Goal: Transaction & Acquisition: Download file/media

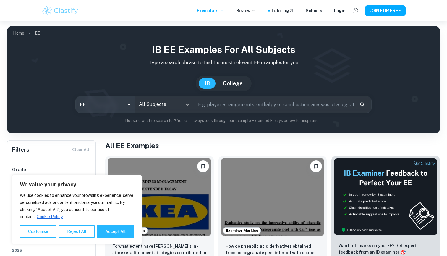
click at [114, 105] on body "We value your privacy We use cookies to enhance your browsing experience, serve…" at bounding box center [223, 149] width 447 height 256
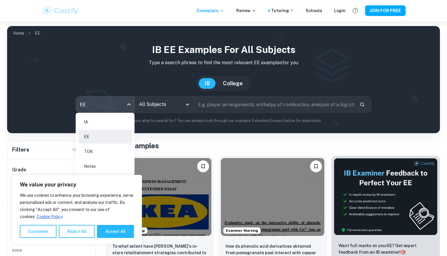
click at [176, 102] on div at bounding box center [223, 128] width 447 height 256
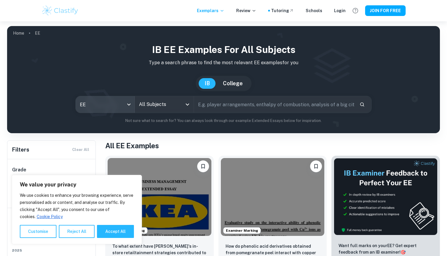
click at [187, 105] on icon "Open" at bounding box center [187, 104] width 7 height 7
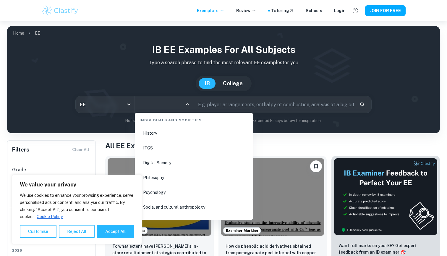
scroll to position [765, 0]
click at [172, 134] on li "History" at bounding box center [194, 132] width 114 height 14
type input "History"
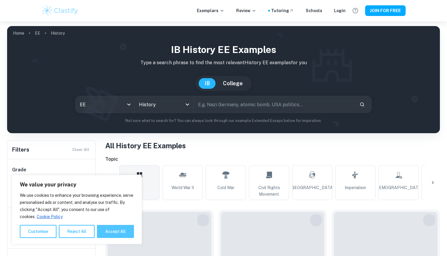
click at [107, 228] on button "Accept All" at bounding box center [115, 231] width 37 height 13
checkbox input "true"
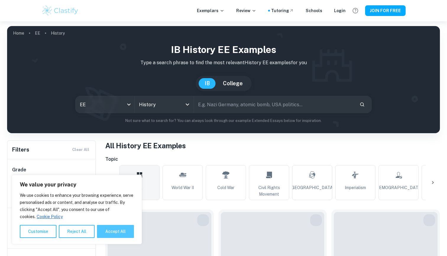
checkbox input "true"
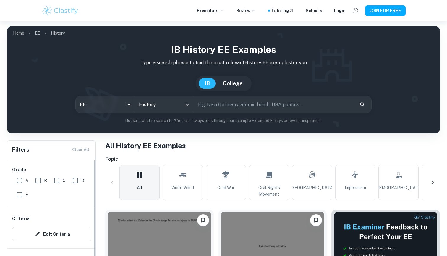
click at [19, 180] on input "A" at bounding box center [20, 181] width 12 height 12
checkbox input "true"
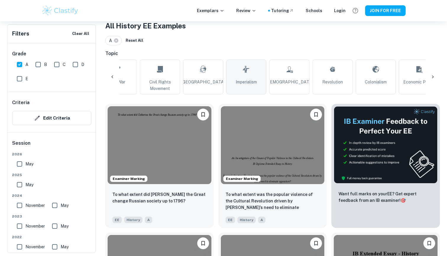
scroll to position [0, 110]
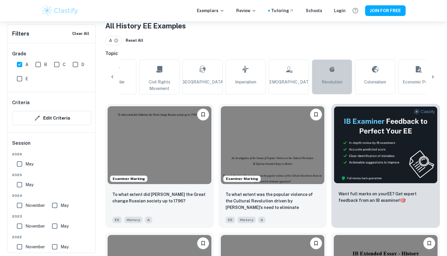
click at [336, 75] on icon at bounding box center [332, 69] width 7 height 14
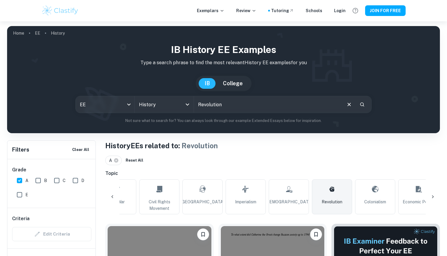
click at [244, 104] on input "Revolution" at bounding box center [267, 104] width 147 height 17
type input "R"
type input "cultural revelutioin"
click at [271, 105] on input "cultural revelutioin" at bounding box center [267, 104] width 147 height 17
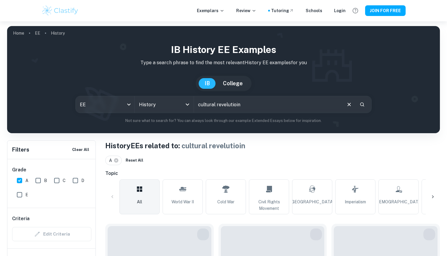
click at [236, 104] on input "cultural revelutioin" at bounding box center [267, 104] width 147 height 17
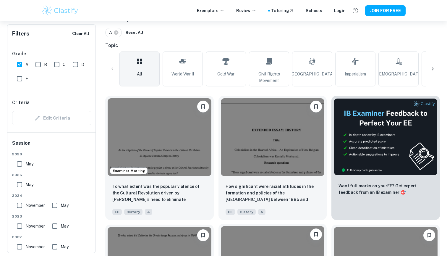
scroll to position [131, 0]
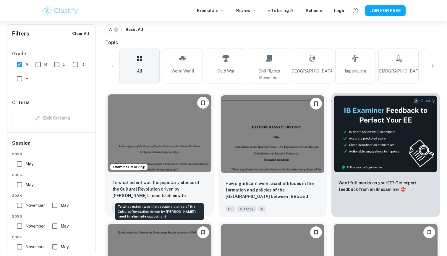
click at [169, 192] on p "To what extent was the popular violence of the Cultural Revolution driven by [P…" at bounding box center [159, 189] width 94 height 20
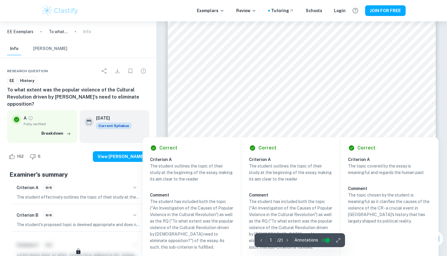
scroll to position [69, 0]
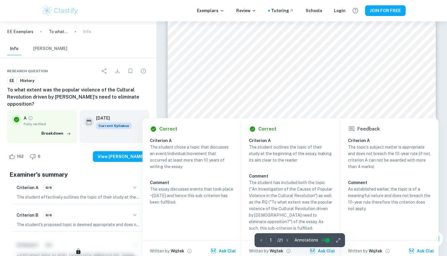
click at [380, 135] on div "Feedback Criterion A The topic’s subject matter is appropriate and does not bre…" at bounding box center [390, 189] width 98 height 143
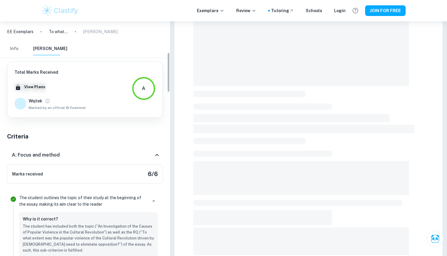
click at [369, 70] on span at bounding box center [302, 49] width 216 height 74
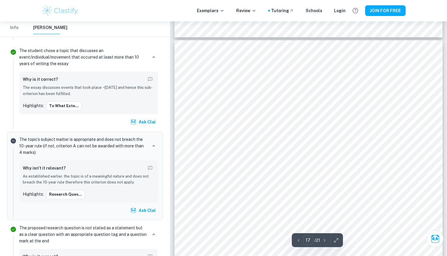
scroll to position [5770, 0]
type input "11"
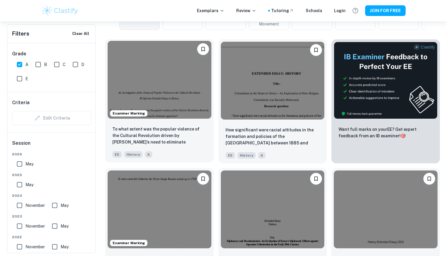
scroll to position [185, 0]
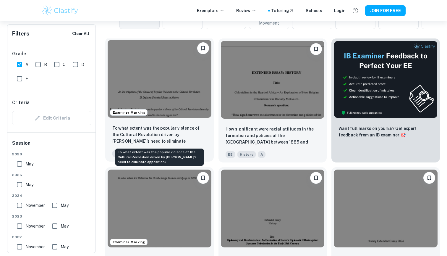
click at [146, 141] on p "To what extent was the popular violence of the Cultural Revolution driven by [P…" at bounding box center [159, 135] width 94 height 20
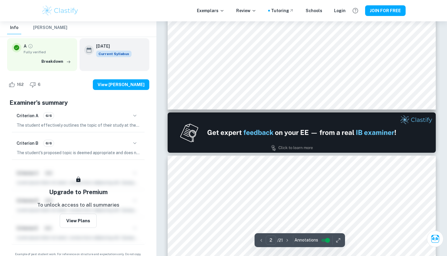
type input "1"
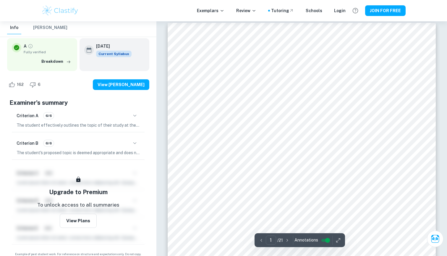
scroll to position [10, 0]
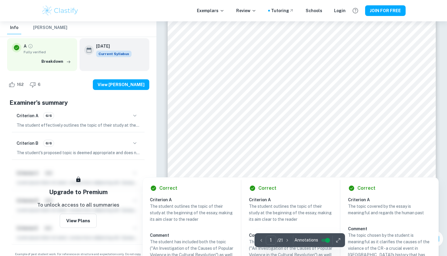
click at [328, 136] on div at bounding box center [302, 142] width 82 height 31
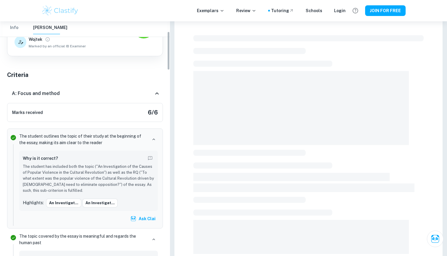
drag, startPoint x: 328, startPoint y: 136, endPoint x: 250, endPoint y: 109, distance: 82.3
click at [250, 109] on span at bounding box center [302, 108] width 216 height 74
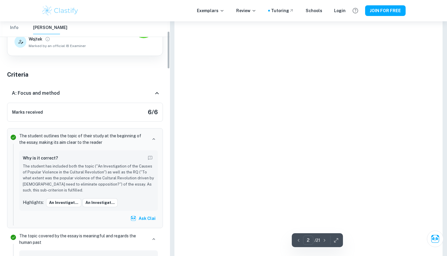
type input "1"
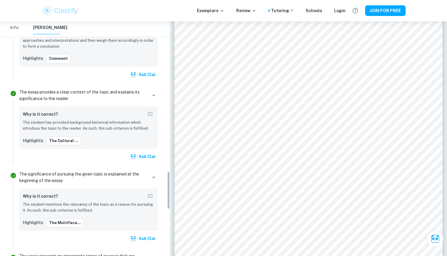
scroll to position [923, 0]
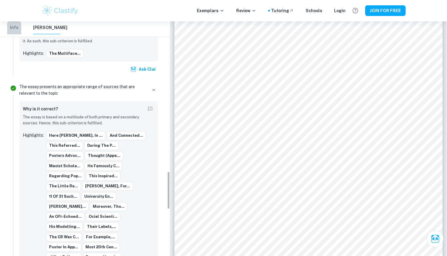
click at [10, 31] on button "Info" at bounding box center [14, 27] width 14 height 13
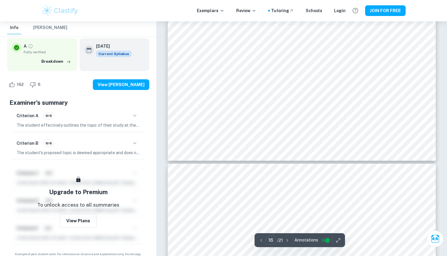
scroll to position [5484, 0]
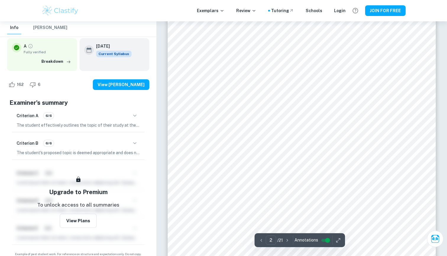
type input "1"
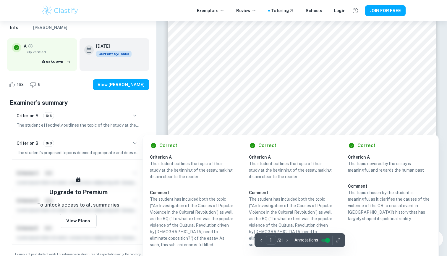
click at [281, 174] on p "The student outlines the topic of their study at the beginning of the essay, ma…" at bounding box center [290, 170] width 83 height 20
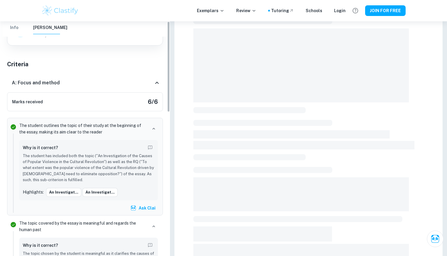
drag, startPoint x: 299, startPoint y: 93, endPoint x: 346, endPoint y: 94, distance: 47.7
click at [299, 93] on span at bounding box center [302, 65] width 216 height 74
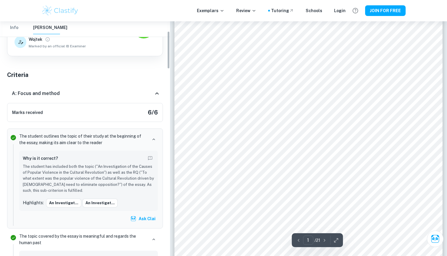
scroll to position [62, 0]
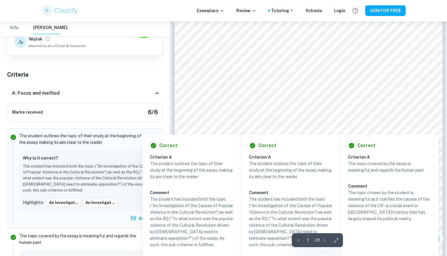
click at [249, 91] on div at bounding box center [309, 85] width 170 height 12
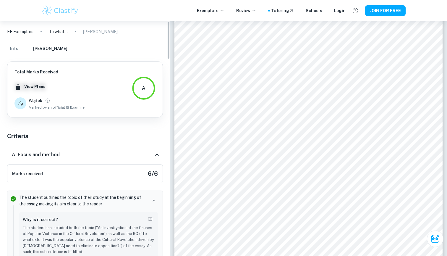
scroll to position [0, 0]
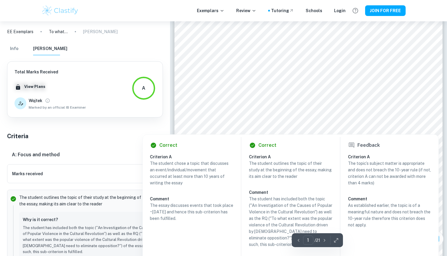
click at [345, 118] on div at bounding box center [330, 121] width 162 height 12
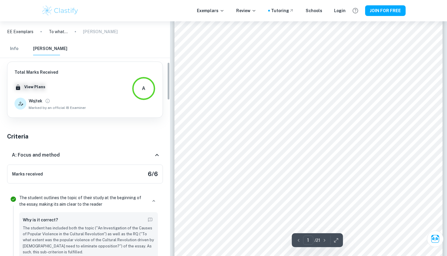
scroll to position [252, 0]
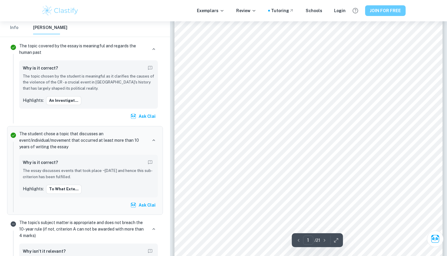
click at [394, 10] on button "JOIN FOR FREE" at bounding box center [385, 10] width 41 height 11
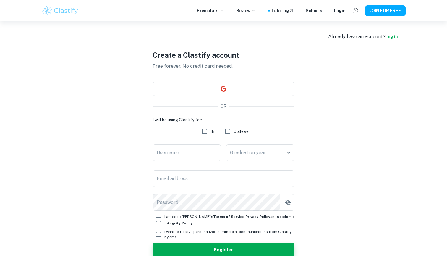
click at [205, 133] on input "IB" at bounding box center [205, 131] width 12 height 12
checkbox input "true"
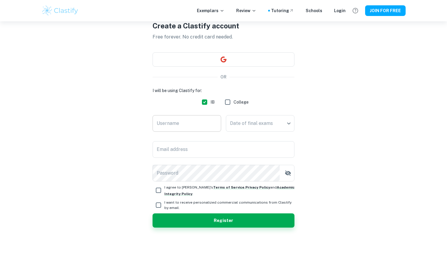
scroll to position [29, 0]
click at [198, 128] on input "Username" at bounding box center [187, 123] width 69 height 17
type input "RyanH"
click at [155, 191] on input "I agree to Clastify's Terms of Service , Privacy Policy and Academic Integrity …" at bounding box center [159, 190] width 12 height 12
checkbox input "true"
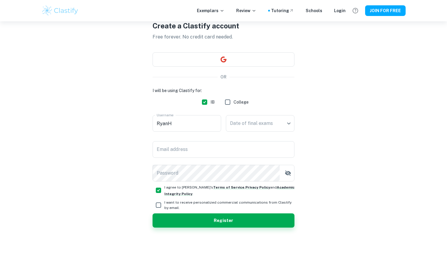
click at [160, 207] on input "I want to receive personalized commercial communications from Clastify by email." at bounding box center [159, 205] width 12 height 12
checkbox input "true"
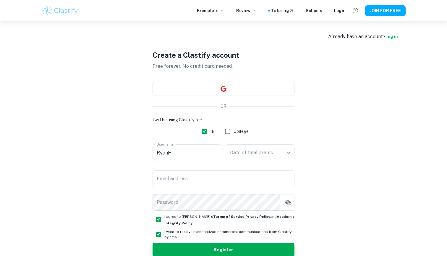
scroll to position [0, 0]
click at [187, 181] on input "Email address" at bounding box center [224, 178] width 142 height 17
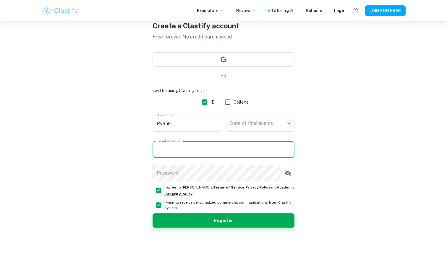
scroll to position [29, 0]
type input "ryanhuang27sy@bibs.com.cn"
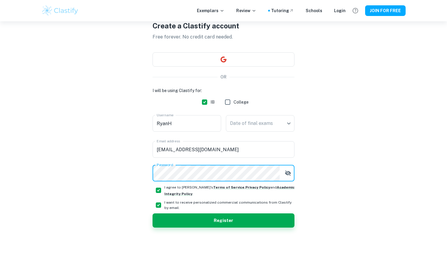
click at [288, 175] on icon "button" at bounding box center [288, 173] width 7 height 7
click at [236, 218] on button "Register" at bounding box center [224, 220] width 142 height 14
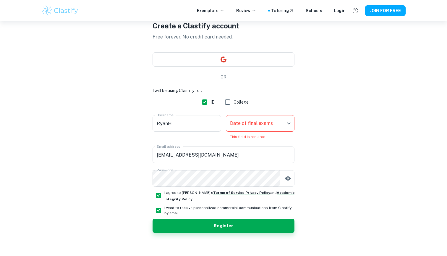
click at [278, 124] on body "We value your privacy We use cookies to enhance your browsing experience, serve…" at bounding box center [223, 120] width 447 height 256
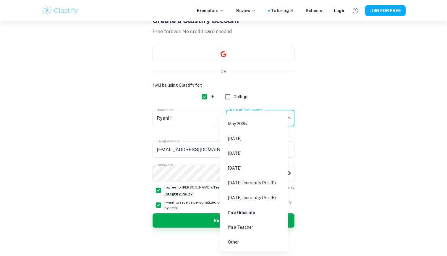
click at [234, 246] on li "Other" at bounding box center [254, 242] width 64 height 14
type input "Other"
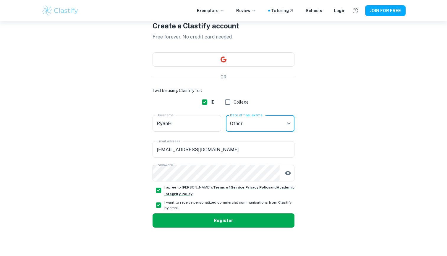
click at [231, 217] on button "Register" at bounding box center [224, 220] width 142 height 14
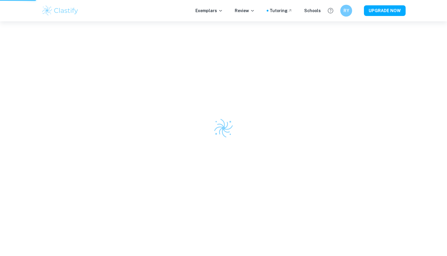
scroll to position [21, 0]
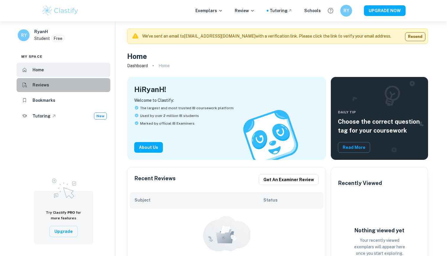
click at [37, 85] on h6 "Reviews" at bounding box center [41, 85] width 17 height 7
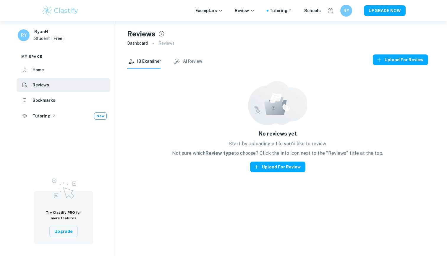
click at [54, 71] on li "Home" at bounding box center [64, 70] width 94 height 14
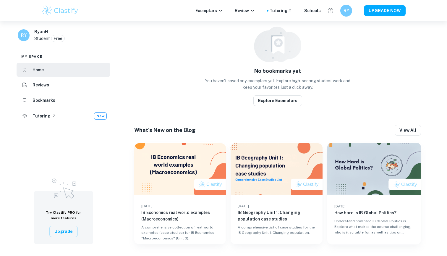
scroll to position [296, 0]
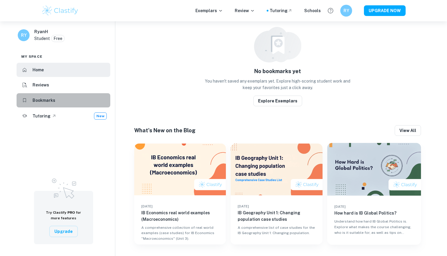
click at [64, 97] on li "Bookmarks" at bounding box center [64, 100] width 94 height 14
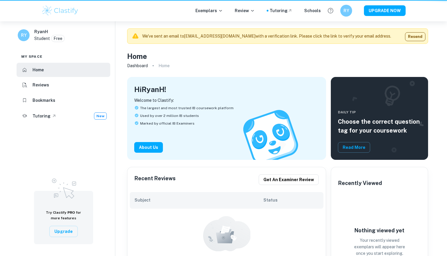
scroll to position [296, 0]
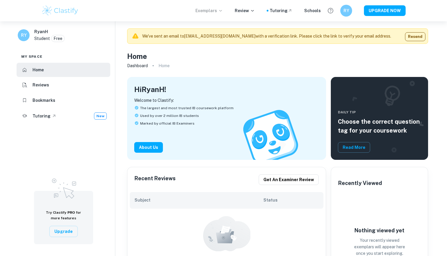
click at [219, 9] on p "Exemplars" at bounding box center [210, 10] width 28 height 7
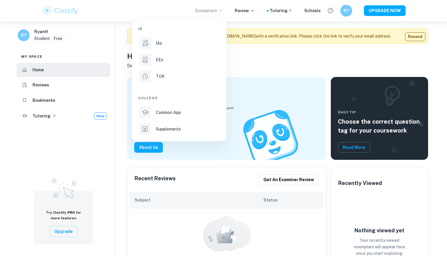
click at [332, 61] on div at bounding box center [223, 128] width 447 height 256
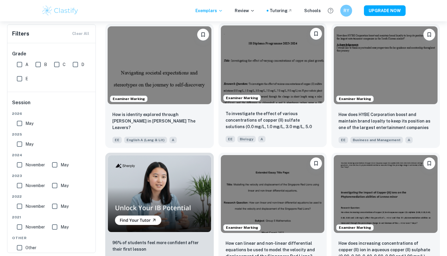
scroll to position [217, 0]
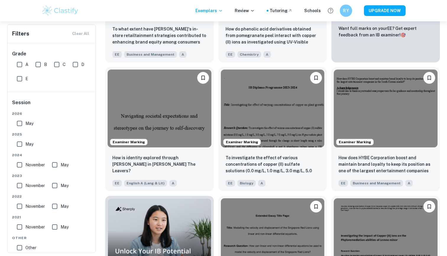
click at [344, 7] on div "RY" at bounding box center [346, 10] width 12 height 12
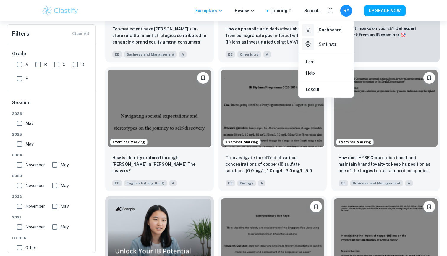
click at [323, 28] on h6 "Dashboard" at bounding box center [330, 30] width 23 height 7
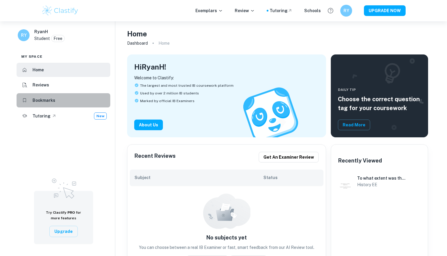
click at [72, 96] on li "Bookmarks" at bounding box center [64, 100] width 94 height 14
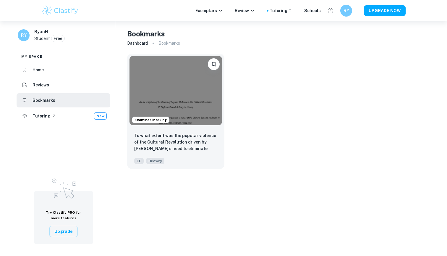
click at [168, 109] on img at bounding box center [176, 90] width 93 height 69
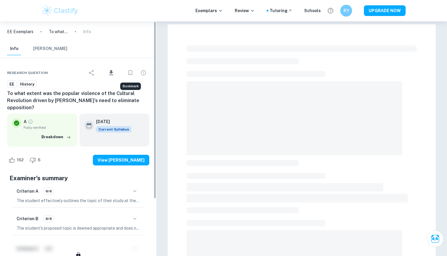
click at [112, 70] on icon "Download" at bounding box center [111, 72] width 4 height 5
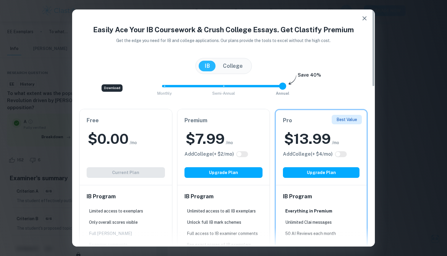
click at [112, 73] on div "[GEOGRAPHIC_DATA]" at bounding box center [223, 66] width 289 height 16
click at [368, 19] on icon "button" at bounding box center [364, 18] width 7 height 7
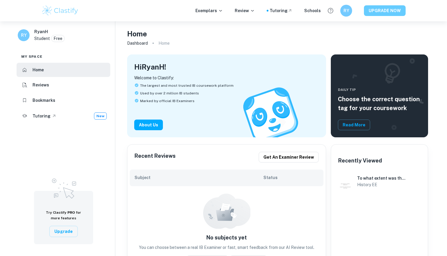
click at [384, 9] on button "UPGRADE NOW" at bounding box center [385, 10] width 42 height 11
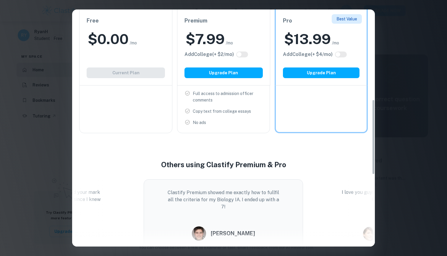
scroll to position [286, 0]
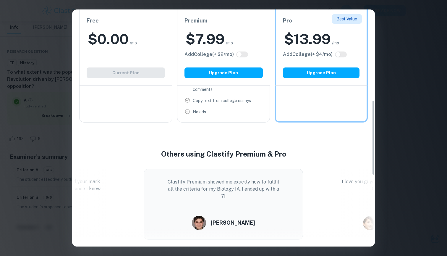
scroll to position [21, 0]
type input "1"
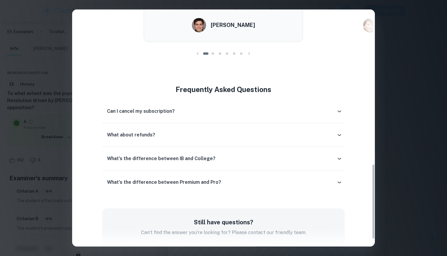
scroll to position [488, 0]
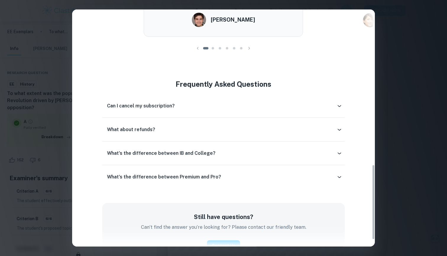
click at [145, 105] on h6 "Can I cancel my subscription?" at bounding box center [141, 105] width 68 height 7
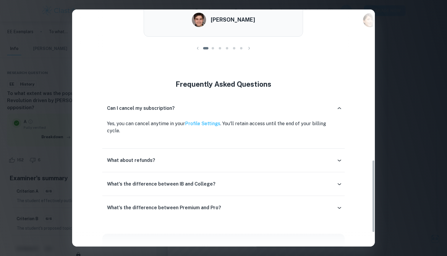
click at [198, 123] on link "Profile Settings" at bounding box center [202, 124] width 35 height 6
click at [201, 122] on link "Profile Settings" at bounding box center [202, 124] width 35 height 6
click at [54, 69] on div "Easily Ace Your IB Coursework & Crush College Essays. Get Clastify Premium Get …" at bounding box center [223, 128] width 447 height 256
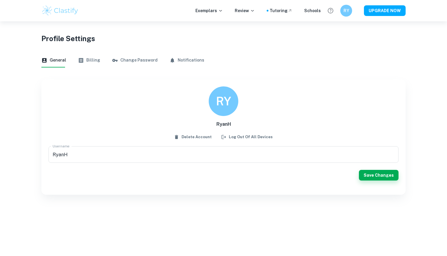
click at [91, 61] on button "Billing" at bounding box center [89, 60] width 22 height 14
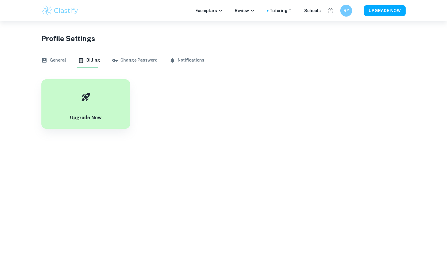
click at [57, 61] on button "General" at bounding box center [53, 60] width 25 height 14
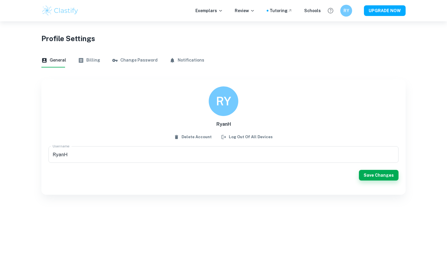
click at [78, 58] on icon "button" at bounding box center [81, 60] width 6 height 6
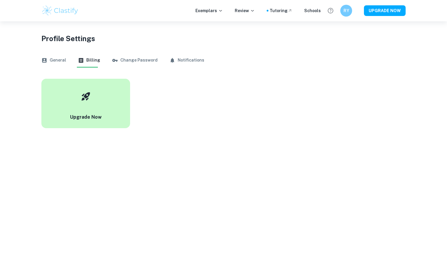
click at [110, 104] on button "Upgrade Now" at bounding box center [85, 103] width 89 height 49
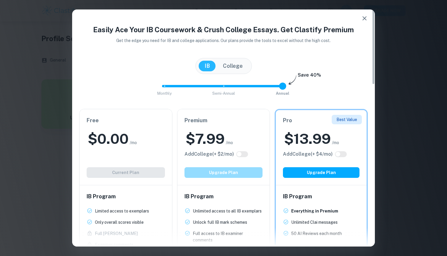
click at [243, 174] on button "Upgrade Plan" at bounding box center [224, 172] width 78 height 11
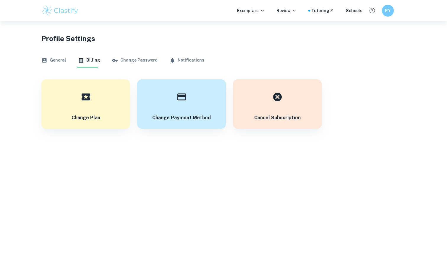
click at [388, 9] on h6 "RY" at bounding box center [388, 10] width 7 height 7
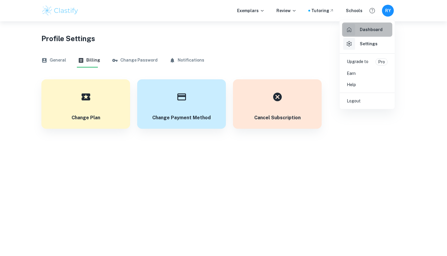
click at [369, 27] on h6 "Dashboard" at bounding box center [371, 29] width 23 height 7
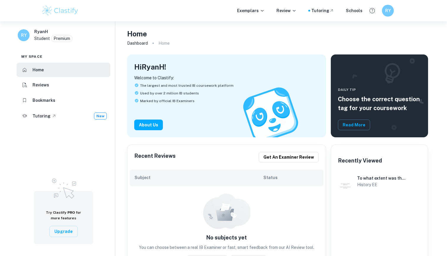
click at [40, 102] on h6 "Bookmarks" at bounding box center [44, 100] width 23 height 7
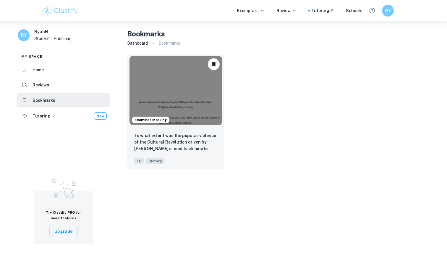
click at [178, 91] on img at bounding box center [176, 90] width 93 height 69
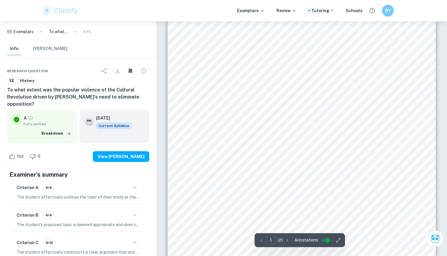
scroll to position [111, 0]
type input "1"
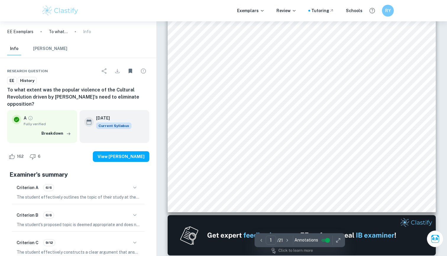
scroll to position [61, 0]
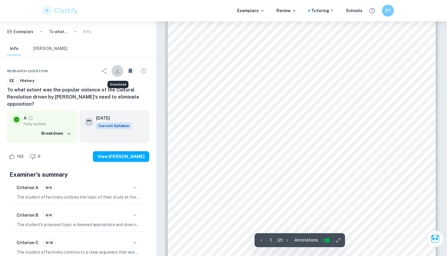
click at [115, 70] on icon "Download" at bounding box center [117, 70] width 7 height 7
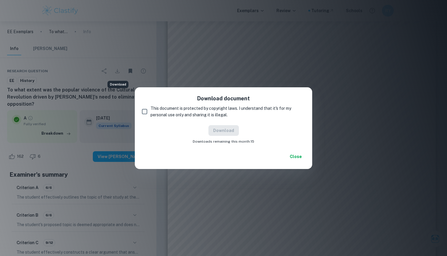
click at [143, 111] on input "This document is protected by copyright laws. I understand that it's for my per…" at bounding box center [145, 112] width 12 height 12
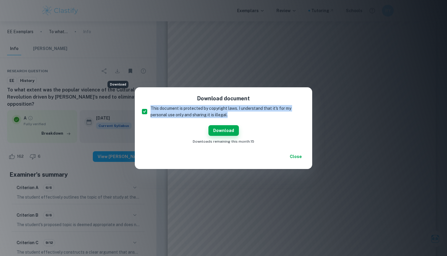
drag, startPoint x: 151, startPoint y: 103, endPoint x: 229, endPoint y: 116, distance: 79.1
click at [229, 116] on div "Download document This document is protected by copyright laws. I understand th…" at bounding box center [224, 119] width 178 height 64
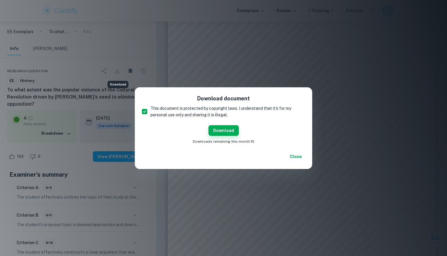
click at [266, 122] on div "Download document This document is protected by copyright laws. I understand th…" at bounding box center [224, 119] width 178 height 64
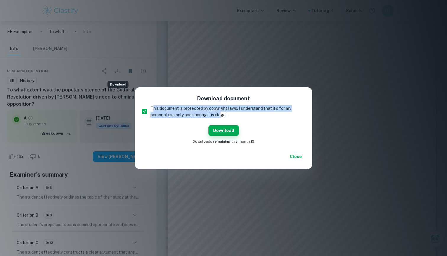
drag, startPoint x: 154, startPoint y: 106, endPoint x: 222, endPoint y: 111, distance: 67.9
click at [222, 111] on span "This document is protected by copyright laws. I understand that it's for my per…" at bounding box center [226, 111] width 150 height 13
click at [151, 111] on input "This document is protected by copyright laws. I understand that it's for my per…" at bounding box center [145, 112] width 12 height 12
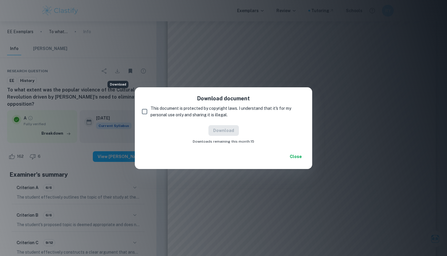
click at [231, 111] on span "This document is protected by copyright laws. I understand that it's for my per…" at bounding box center [226, 111] width 150 height 13
click at [151, 111] on input "This document is protected by copyright laws. I understand that it's for my per…" at bounding box center [145, 112] width 12 height 12
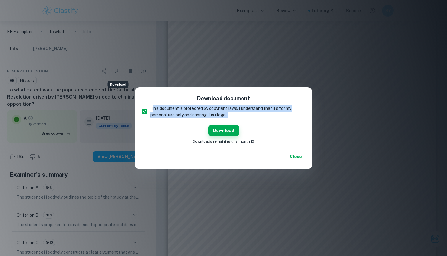
drag, startPoint x: 153, startPoint y: 107, endPoint x: 234, endPoint y: 113, distance: 81.5
click at [234, 113] on span "This document is protected by copyright laws. I understand that it's for my per…" at bounding box center [226, 111] width 150 height 13
click at [151, 113] on input "This document is protected by copyright laws. I understand that it's for my per…" at bounding box center [145, 112] width 12 height 12
click at [145, 112] on input "This document is protected by copyright laws. I understand that it's for my per…" at bounding box center [145, 112] width 12 height 12
checkbox input "true"
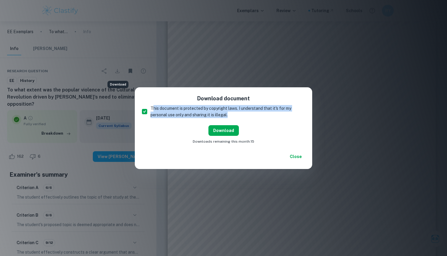
click at [222, 129] on button "Download" at bounding box center [224, 130] width 30 height 11
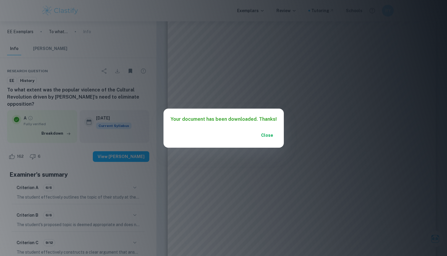
drag, startPoint x: 368, startPoint y: 1, endPoint x: 291, endPoint y: 90, distance: 118.0
click at [291, 90] on div "Your document has been downloaded. Thanks! Close" at bounding box center [223, 128] width 447 height 256
